Goal: Task Accomplishment & Management: Use online tool/utility

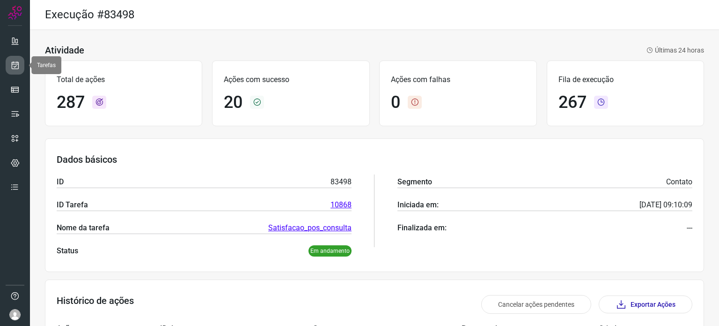
drag, startPoint x: 0, startPoint y: 0, endPoint x: 15, endPoint y: 64, distance: 65.4
click at [15, 64] on icon at bounding box center [15, 64] width 10 height 9
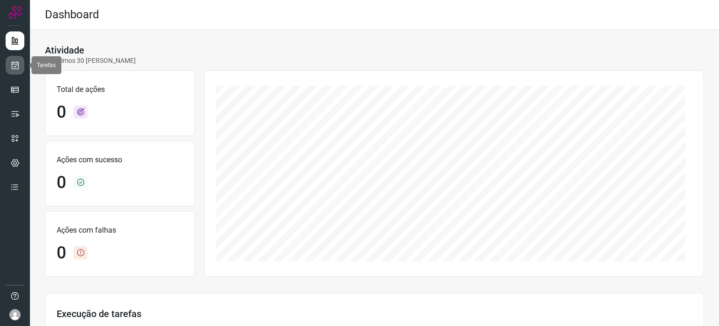
click at [7, 65] on link at bounding box center [15, 65] width 19 height 19
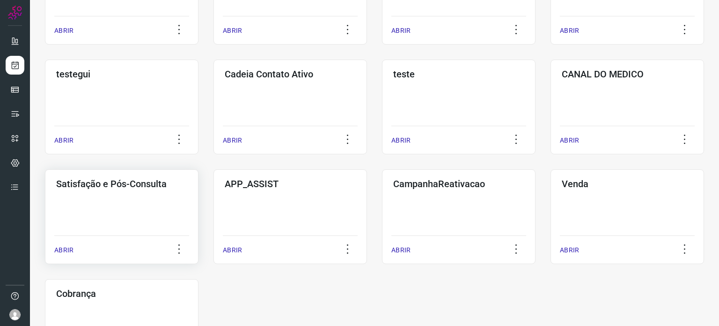
click at [122, 209] on div "Satisfação e Pós-Consulta ABRIR" at bounding box center [122, 216] width 154 height 95
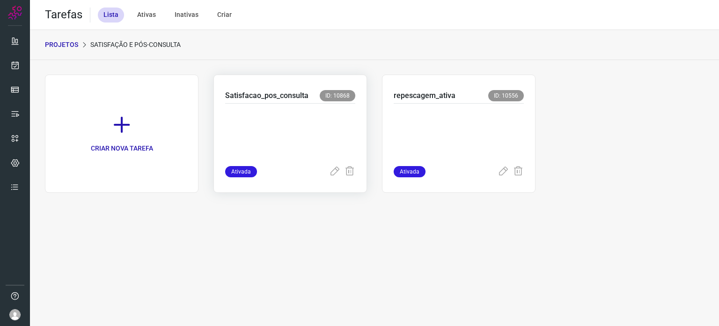
click at [295, 127] on p at bounding box center [290, 132] width 130 height 47
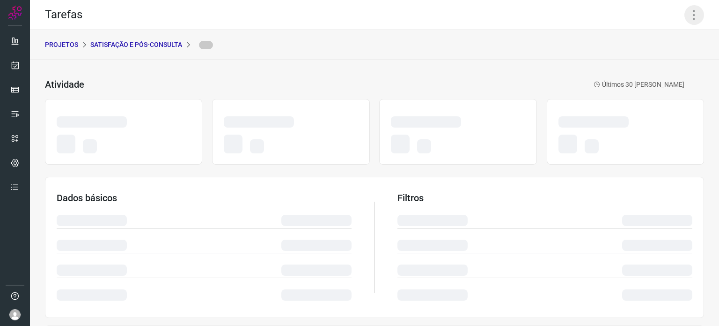
click at [688, 17] on icon at bounding box center [695, 15] width 20 height 20
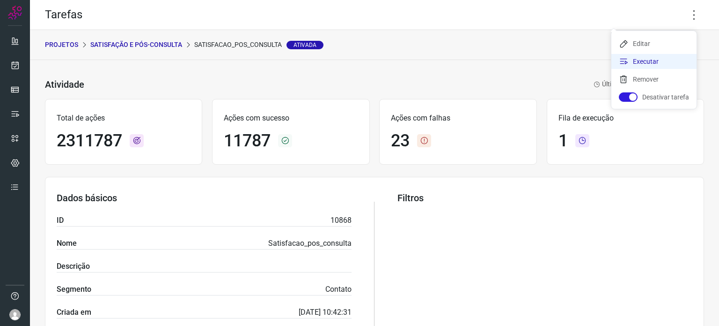
click at [637, 65] on li "Executar" at bounding box center [654, 61] width 85 height 15
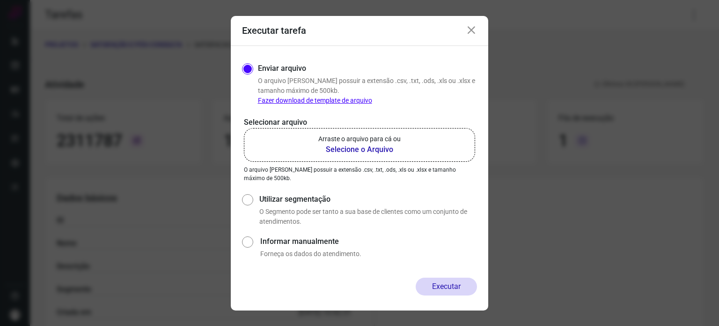
click at [380, 140] on p "Arraste o arquivo para cá ou" at bounding box center [359, 139] width 82 height 10
click at [0, 0] on input "Arraste o arquivo para cá ou Selecione o Arquivo" at bounding box center [0, 0] width 0 height 0
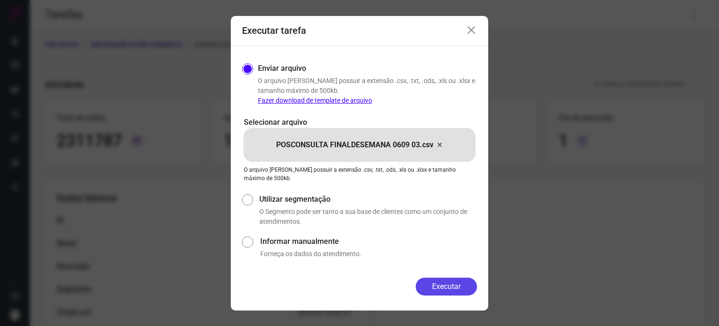
click at [454, 286] on button "Executar" at bounding box center [446, 286] width 61 height 18
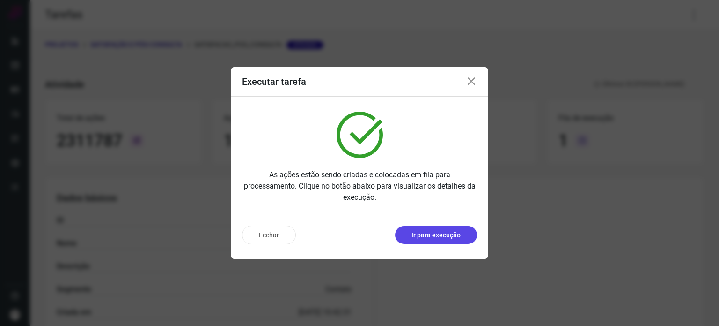
click at [435, 239] on button "Ir para execução" at bounding box center [436, 235] width 82 height 18
